Goal: Task Accomplishment & Management: Use online tool/utility

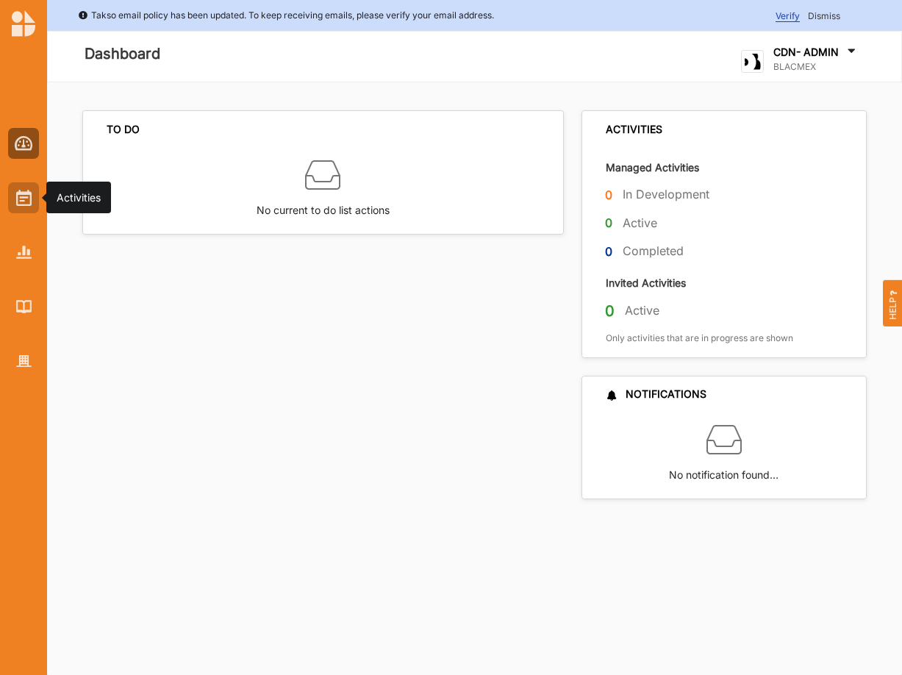
click at [22, 196] on img at bounding box center [23, 198] width 15 height 16
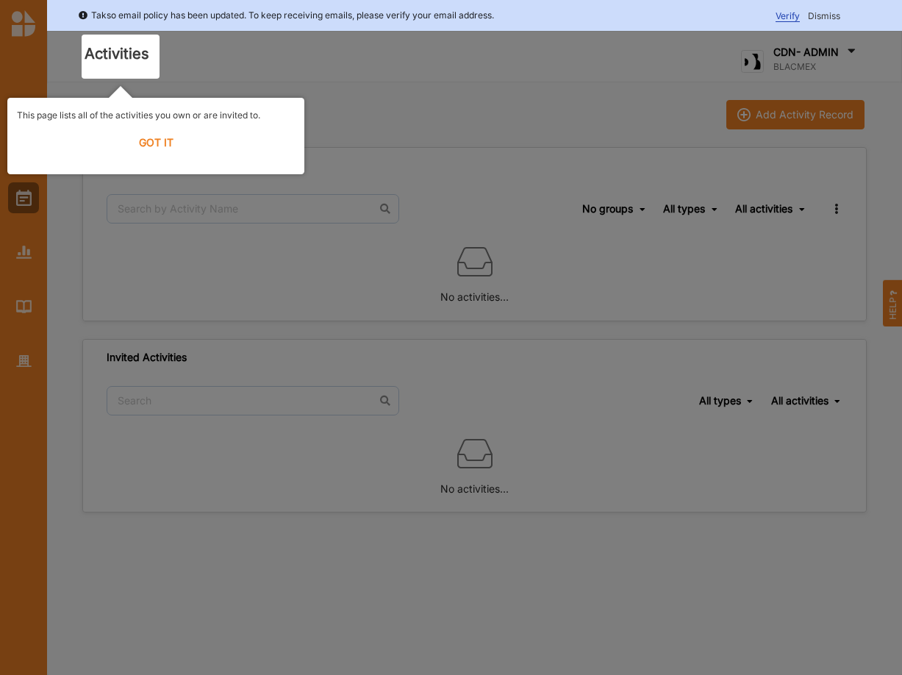
click at [154, 144] on label "GOT IT" at bounding box center [156, 142] width 278 height 32
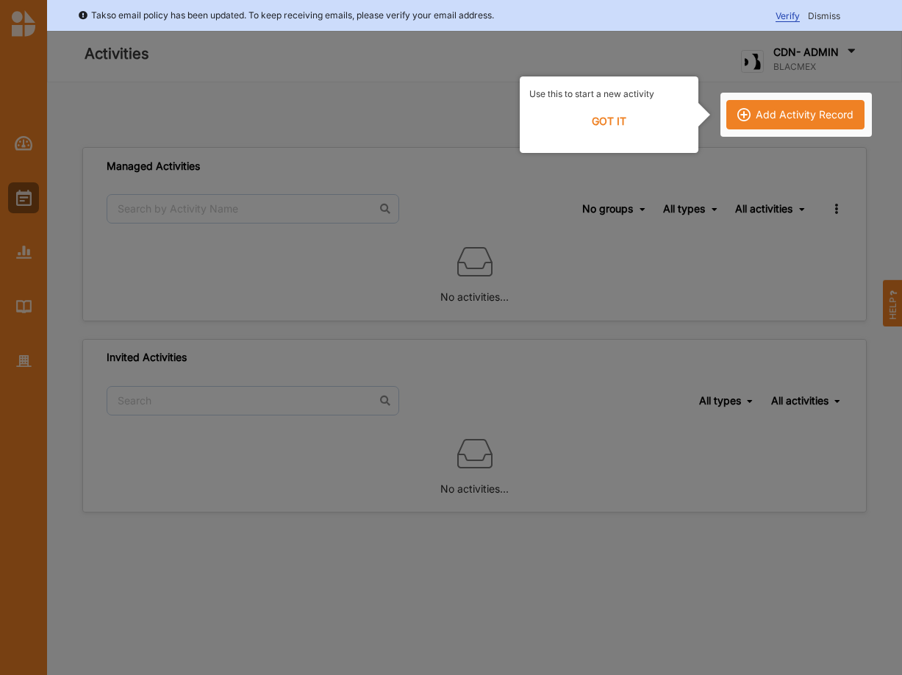
click at [157, 140] on div at bounding box center [451, 337] width 902 height 675
click at [609, 122] on label "GOT IT" at bounding box center [609, 121] width 160 height 32
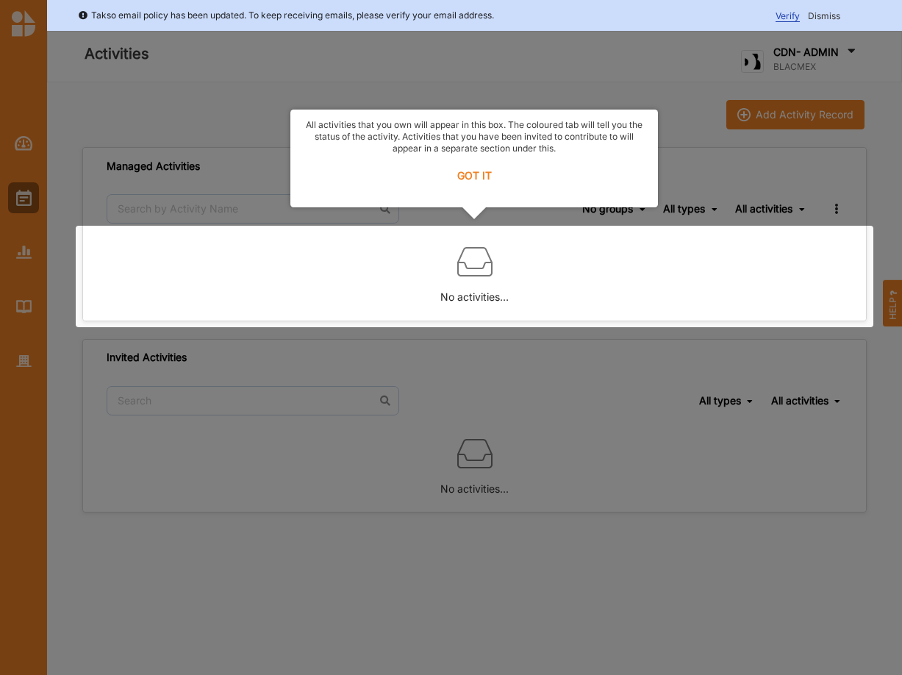
click at [467, 174] on label "GOT IT" at bounding box center [474, 176] width 348 height 32
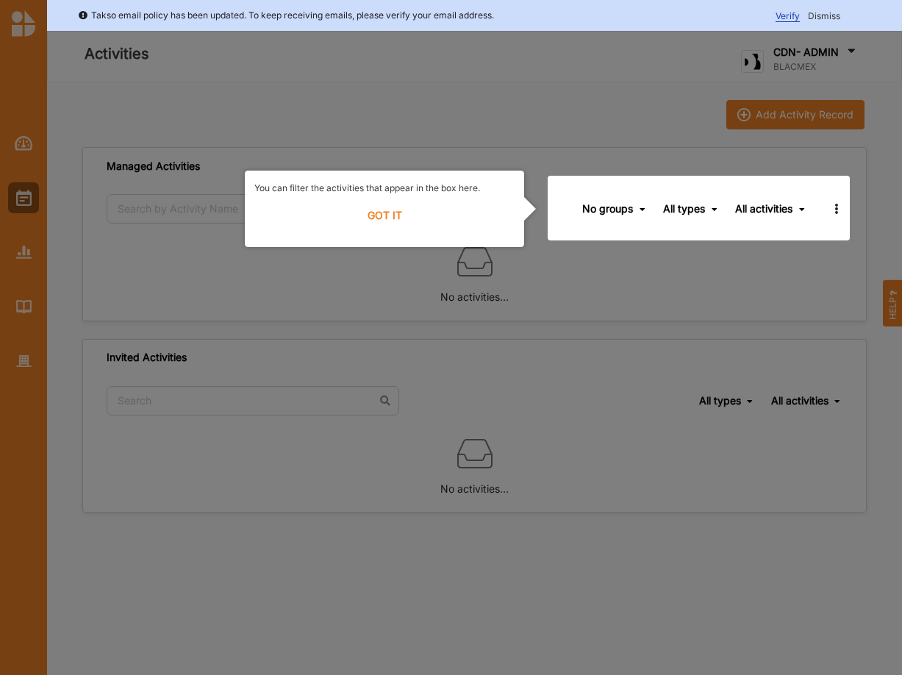
click at [832, 50] on div at bounding box center [451, 337] width 902 height 675
click at [395, 214] on label "GOT IT" at bounding box center [384, 215] width 260 height 32
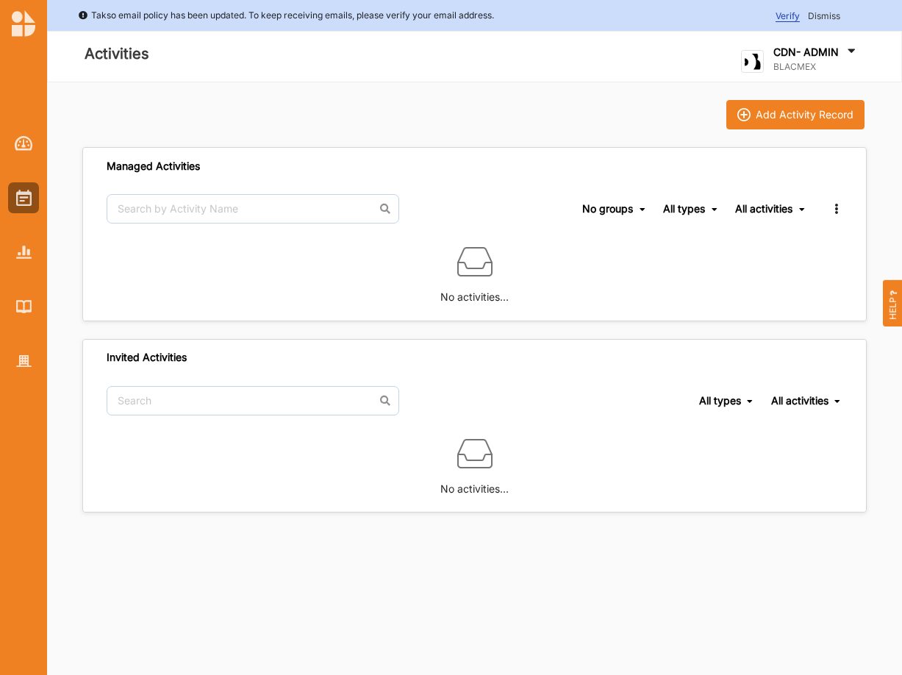
click at [803, 48] on label "CDN- ADMIN" at bounding box center [805, 52] width 65 height 13
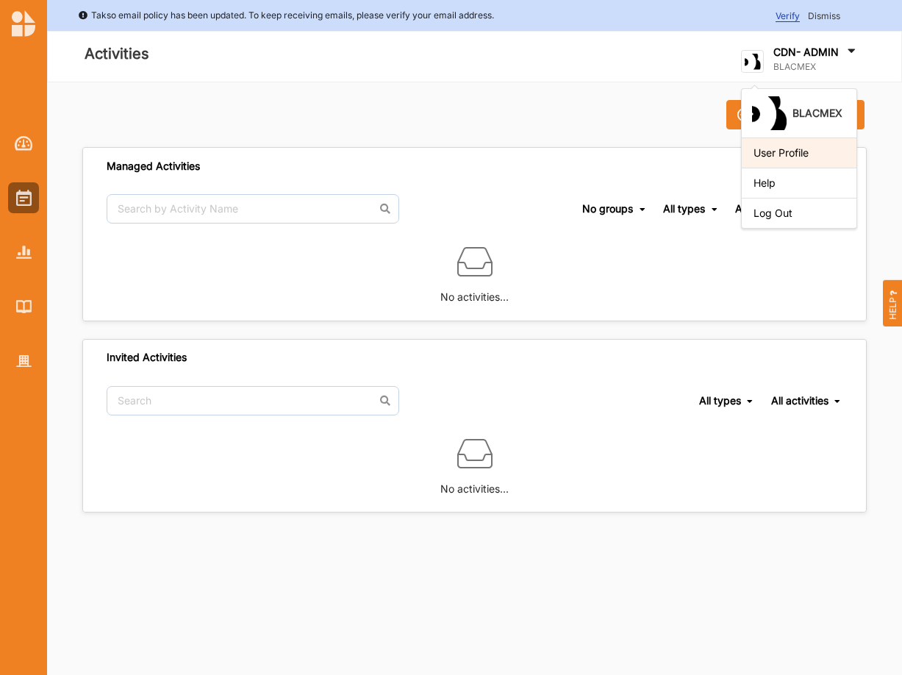
click at [780, 159] on div "User Profile" at bounding box center [798, 152] width 91 height 13
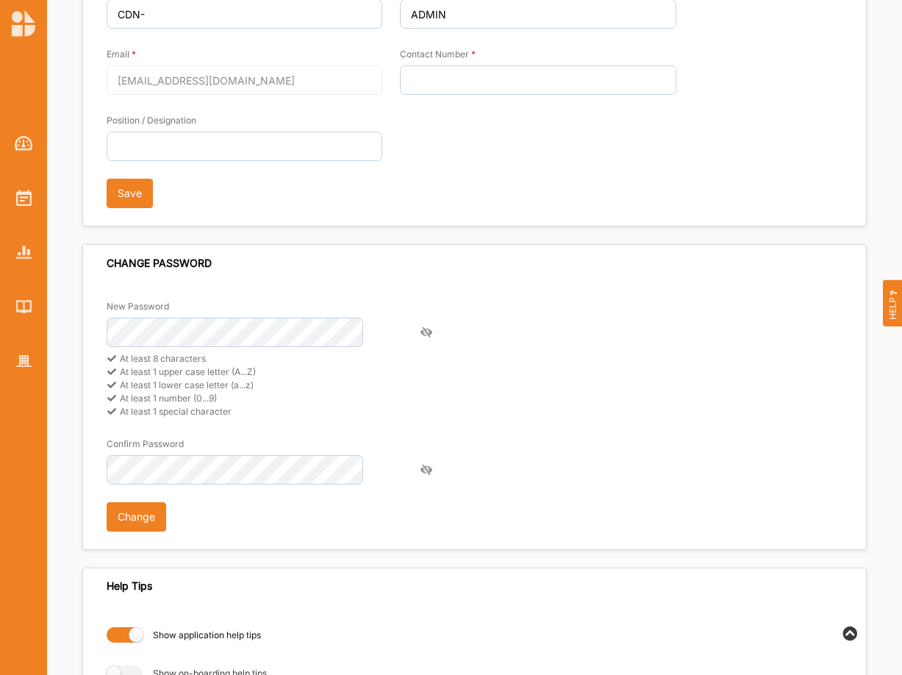
scroll to position [237, 0]
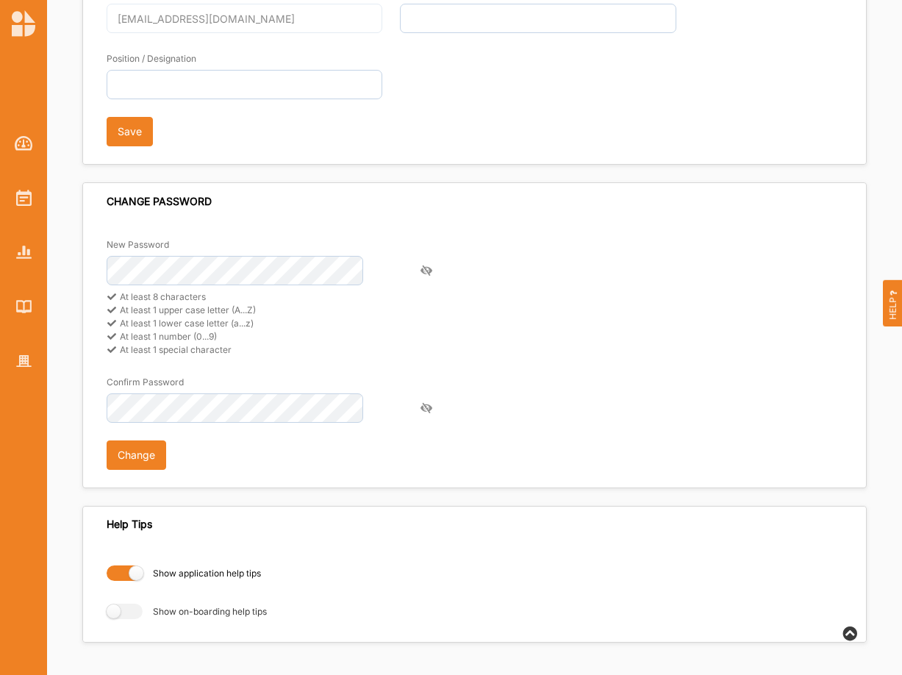
click at [119, 570] on label "Show application help tips" at bounding box center [184, 572] width 154 height 15
radio input "false"
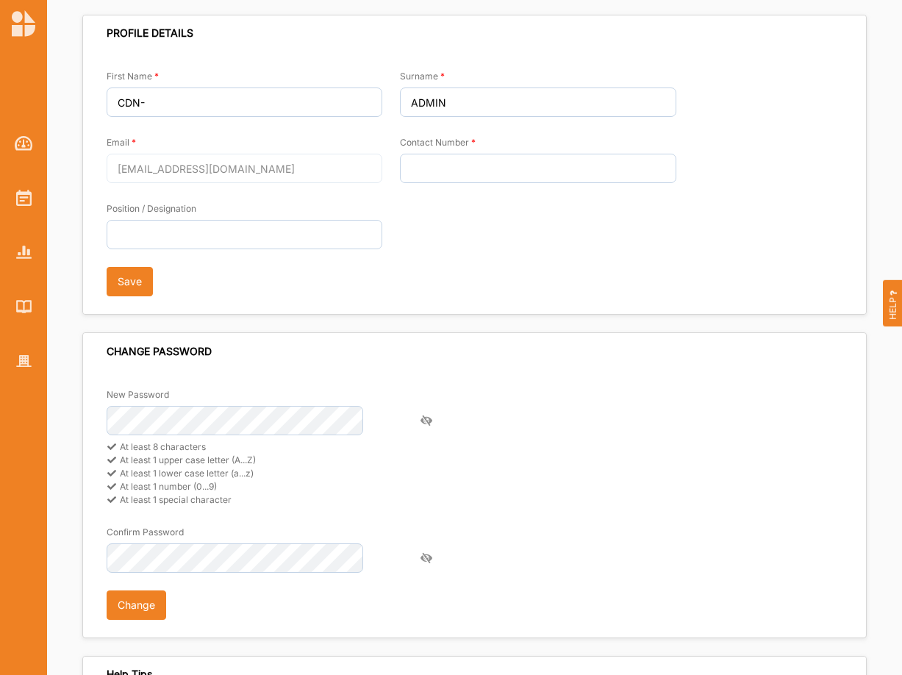
scroll to position [0, 0]
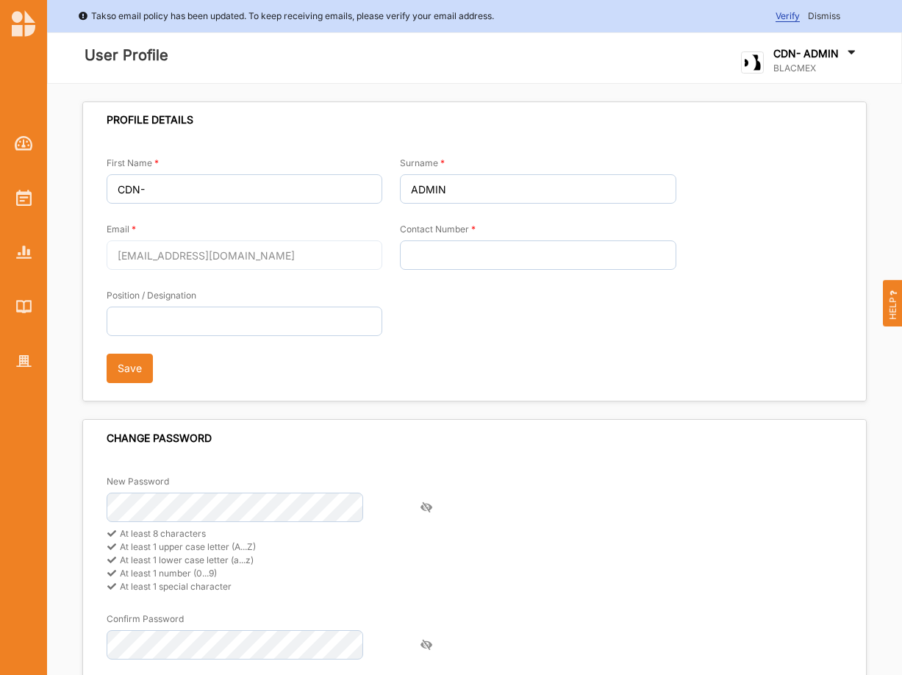
click at [817, 16] on span "Dismiss" at bounding box center [824, 15] width 32 height 11
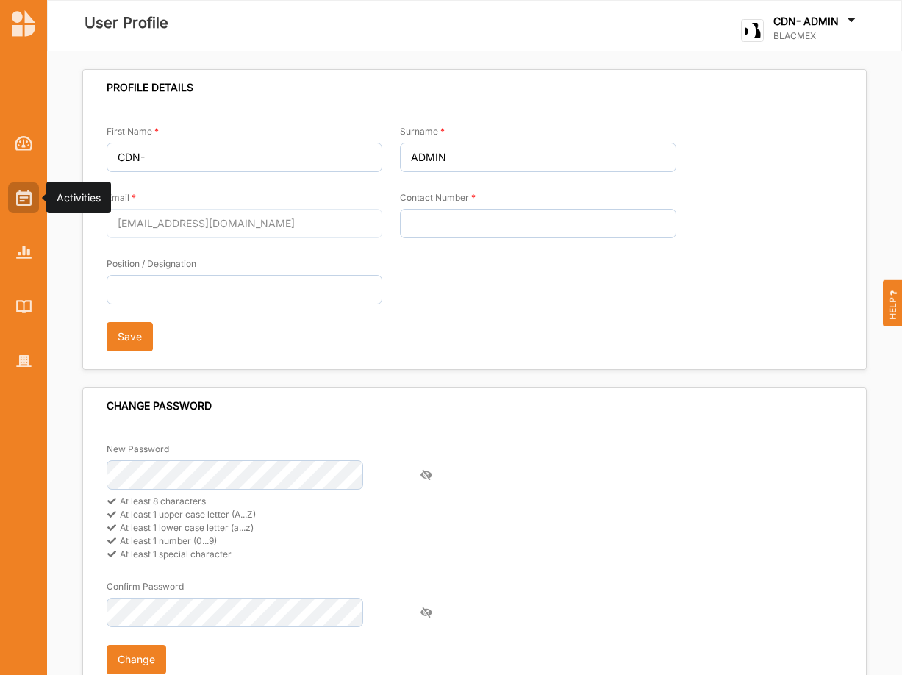
click at [18, 192] on img at bounding box center [23, 198] width 15 height 16
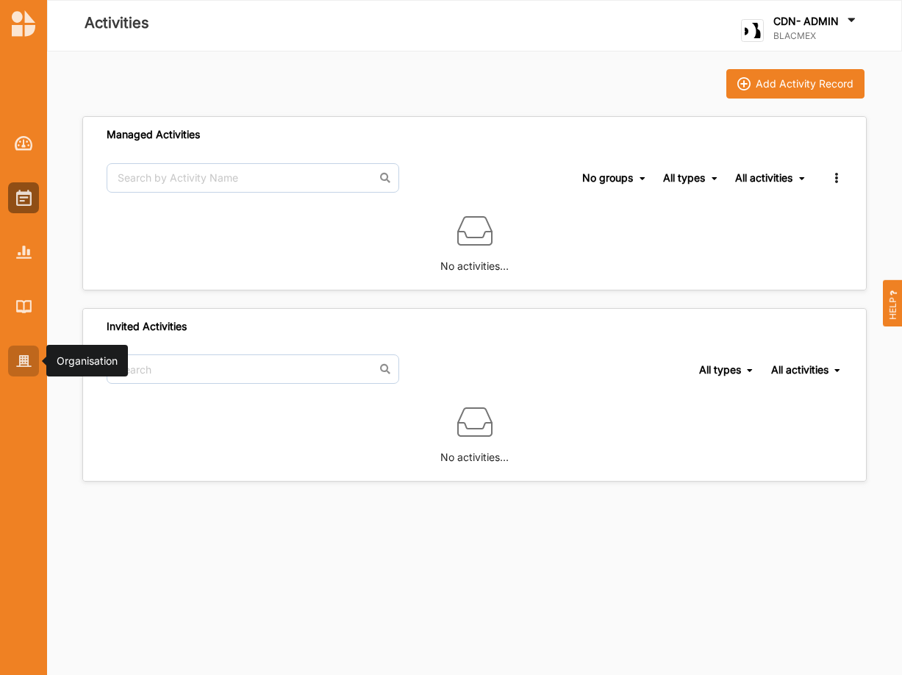
click at [20, 354] on div at bounding box center [23, 360] width 31 height 31
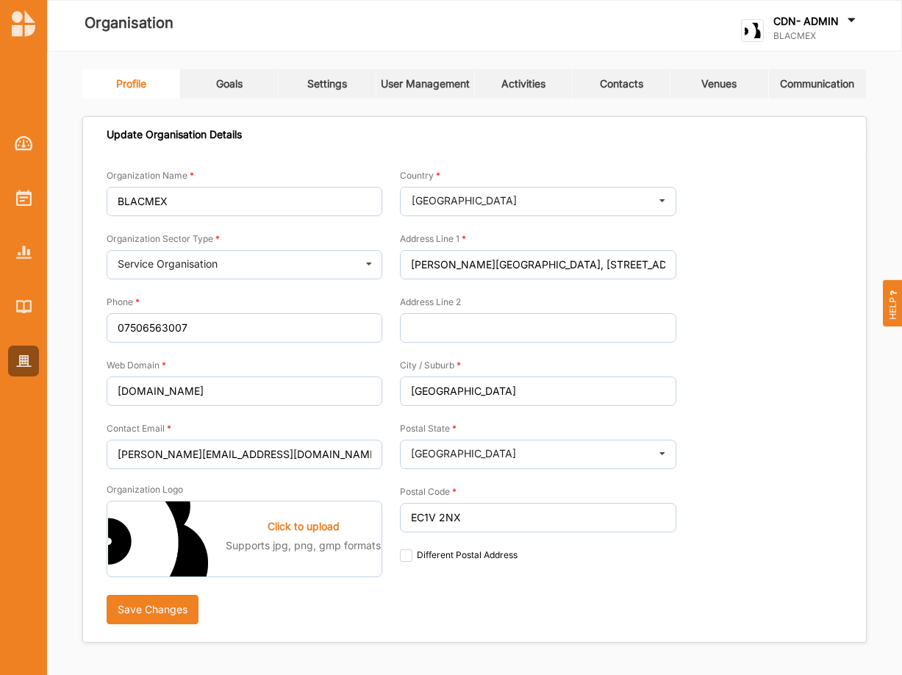
click at [446, 82] on div "User Management" at bounding box center [425, 83] width 89 height 13
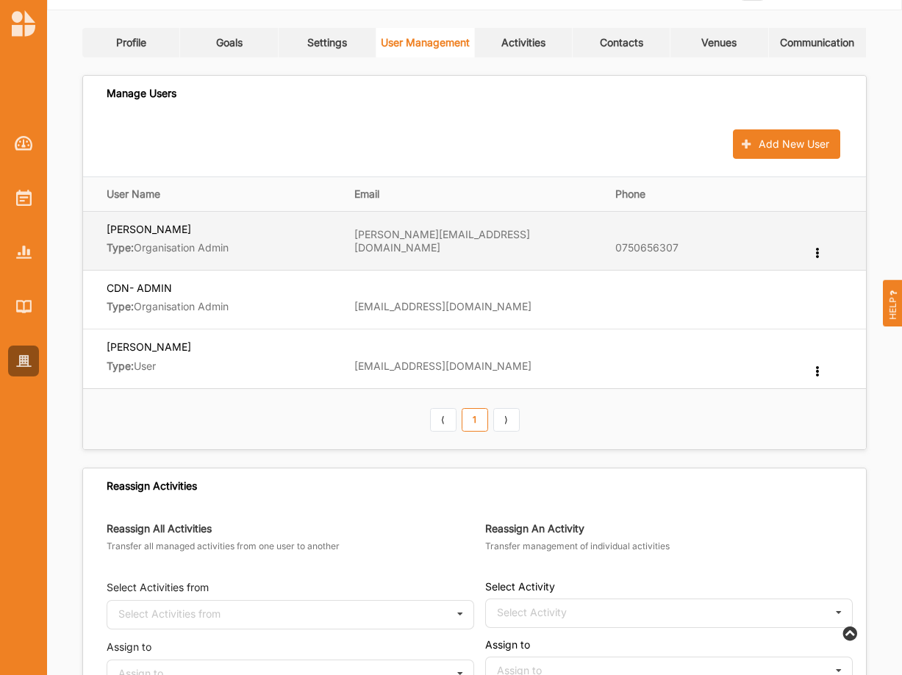
scroll to position [50, 0]
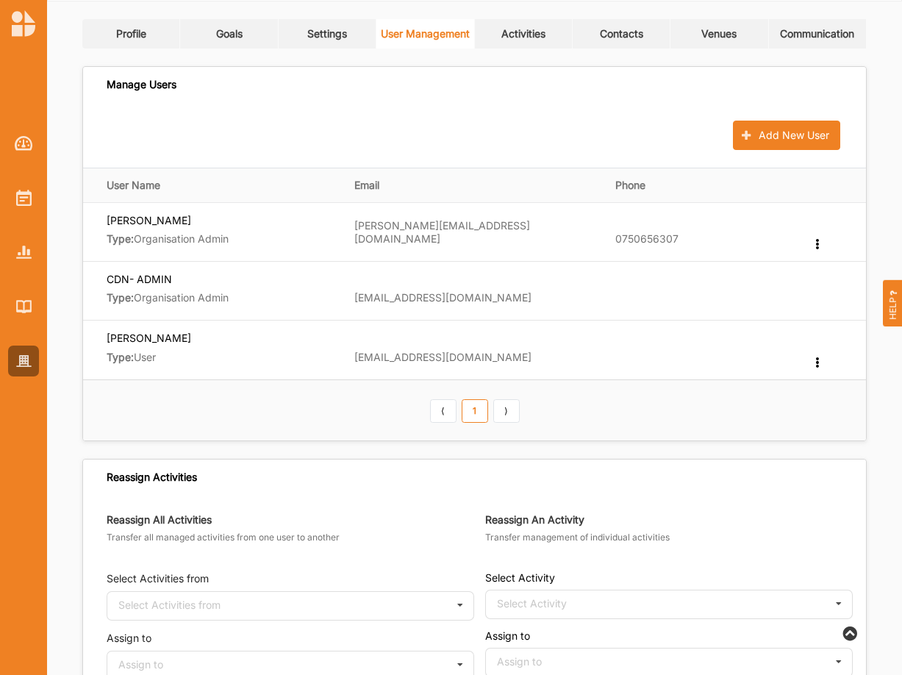
click at [510, 29] on div "Activities" at bounding box center [523, 33] width 44 height 13
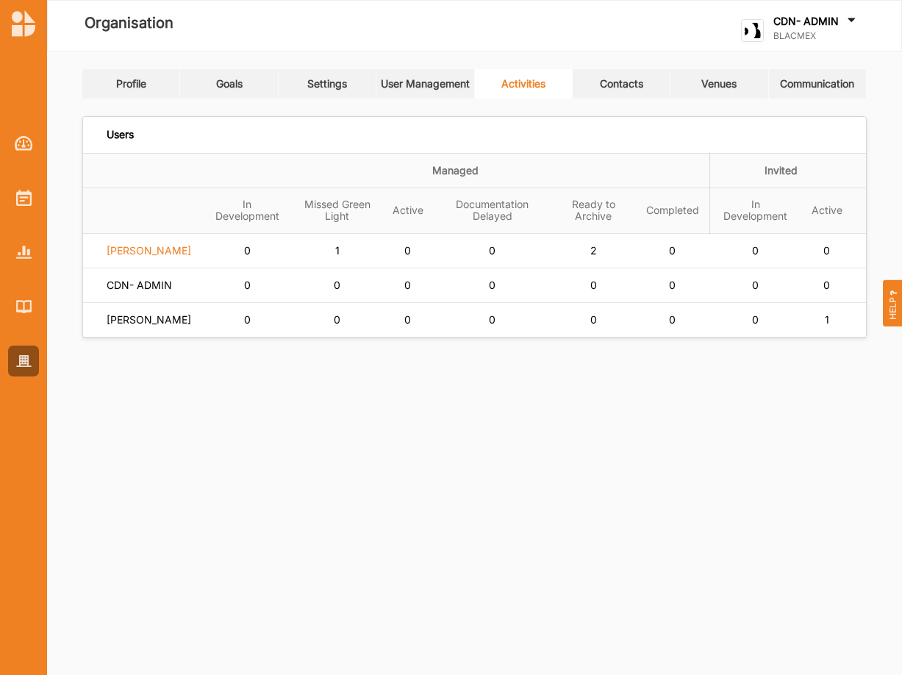
click at [140, 257] on label "[PERSON_NAME]" at bounding box center [149, 250] width 85 height 13
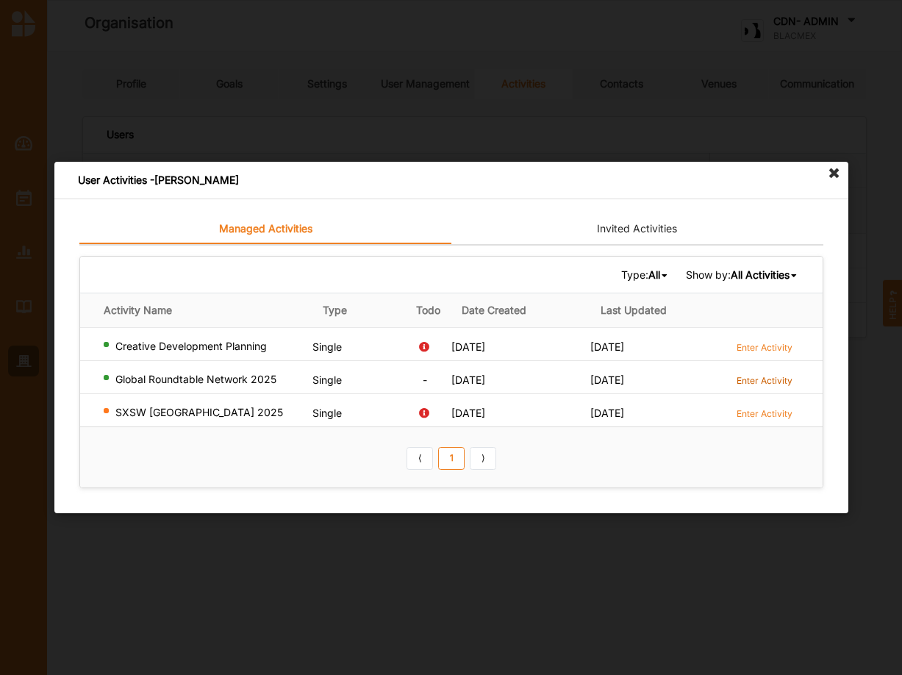
click at [754, 381] on label "Enter Activity" at bounding box center [764, 380] width 56 height 12
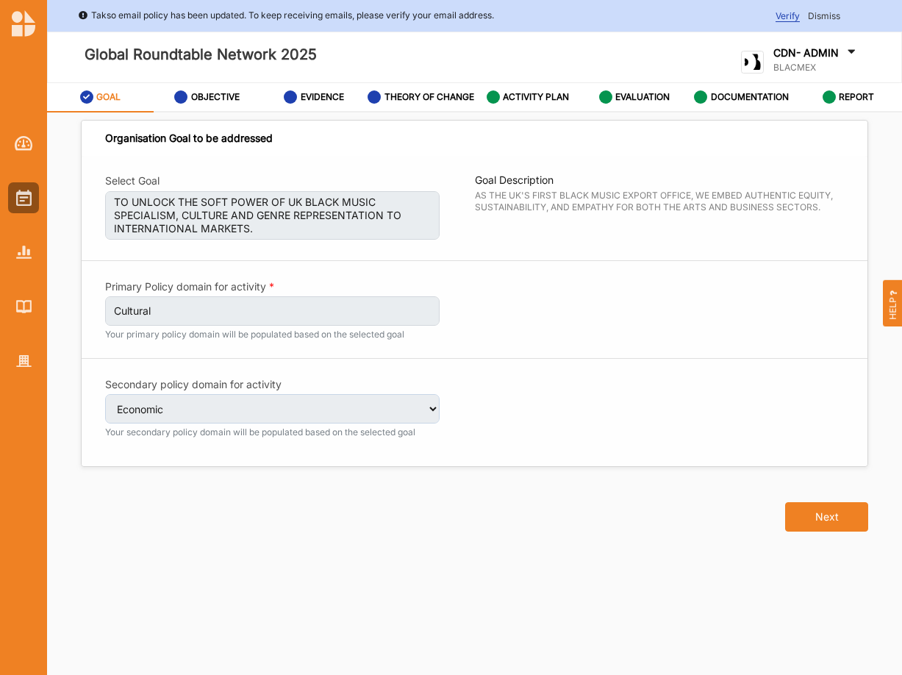
select select "3"
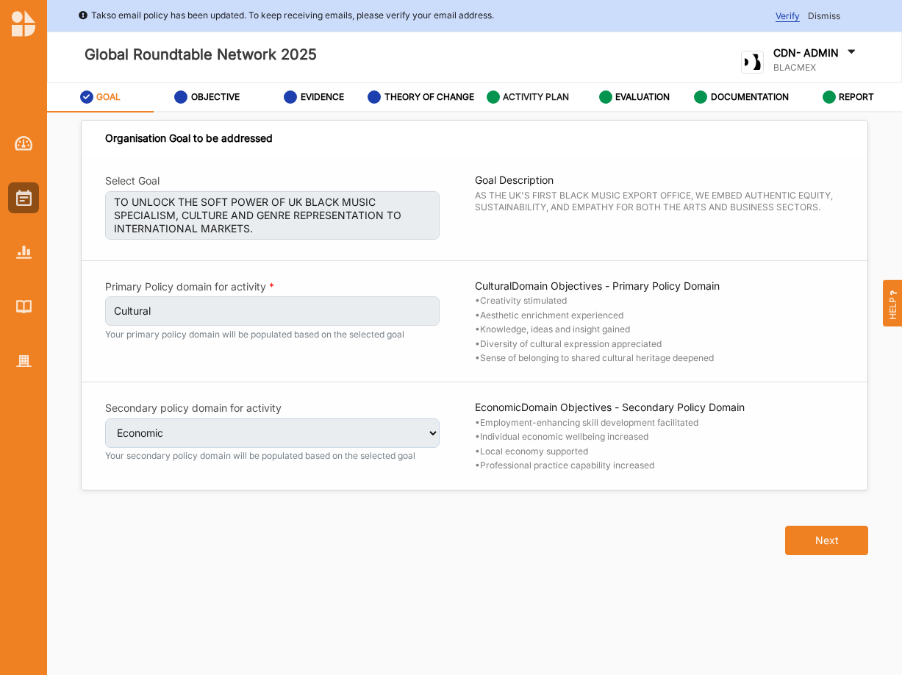
click at [560, 101] on label "ACTIVITY PLAN" at bounding box center [536, 97] width 66 height 12
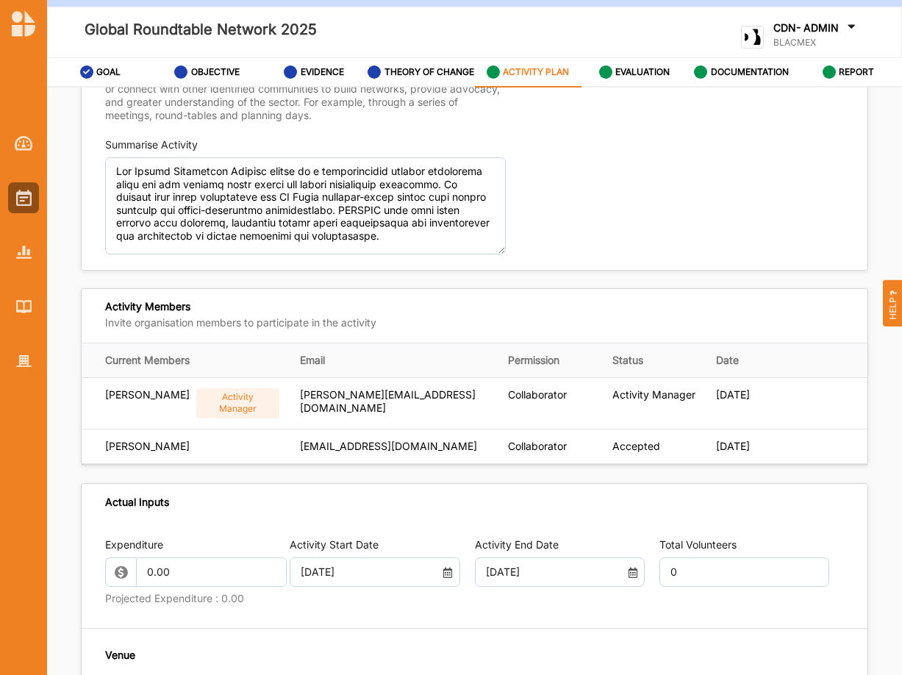
scroll to position [143, 0]
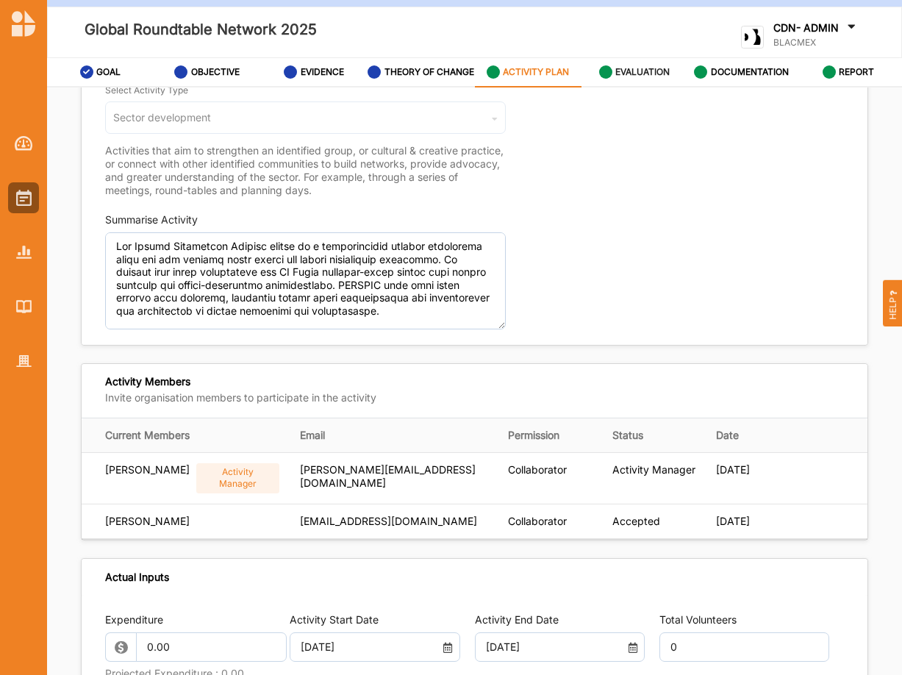
click at [642, 78] on label "EVALUATION" at bounding box center [642, 72] width 54 height 12
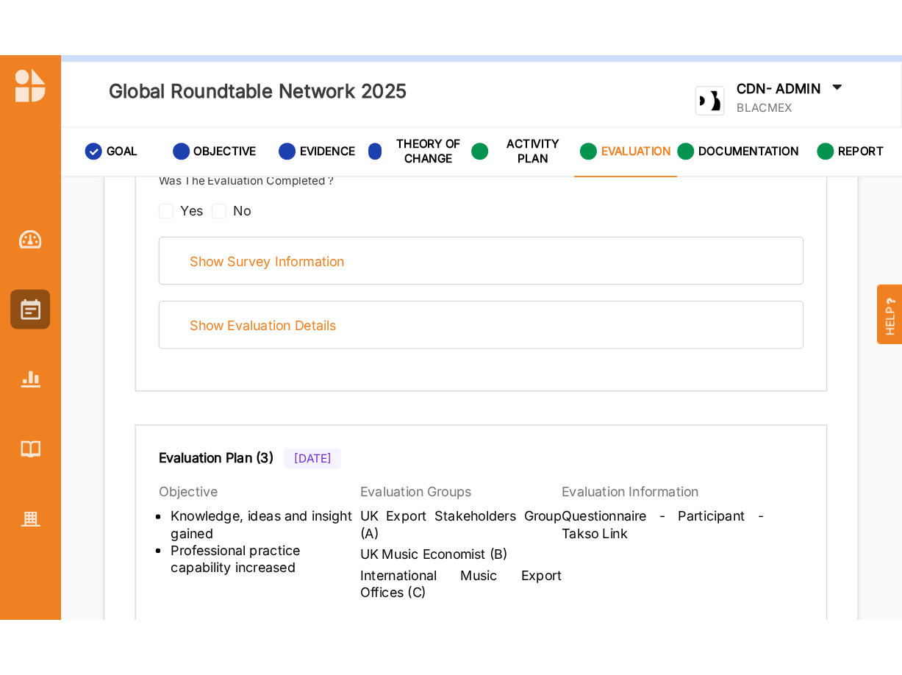
scroll to position [618, 0]
